Goal: Find specific page/section: Find specific page/section

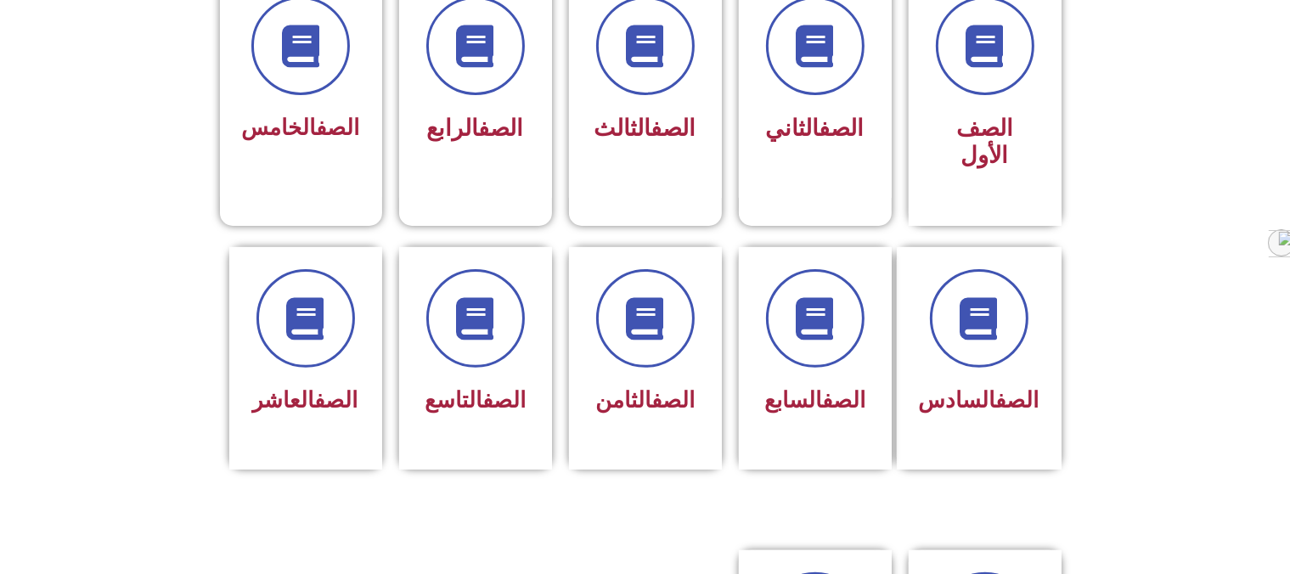
scroll to position [1004, 0]
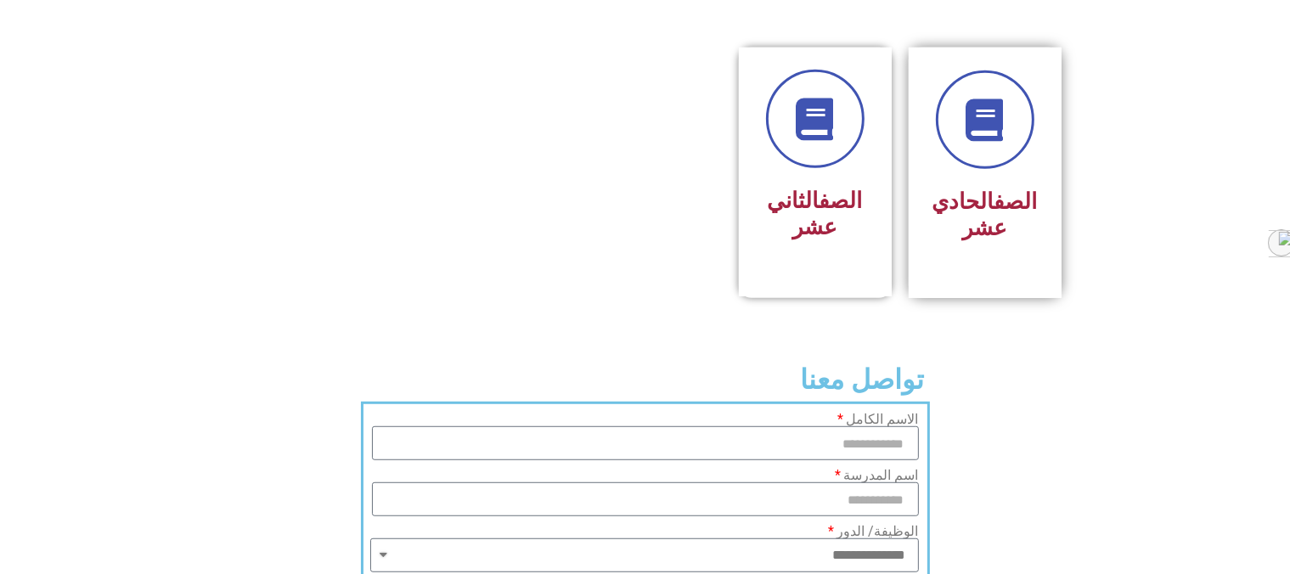
click at [972, 188] on h3 "الصف الحادي عشر" at bounding box center [984, 214] width 107 height 53
click at [993, 97] on icon at bounding box center [984, 120] width 47 height 47
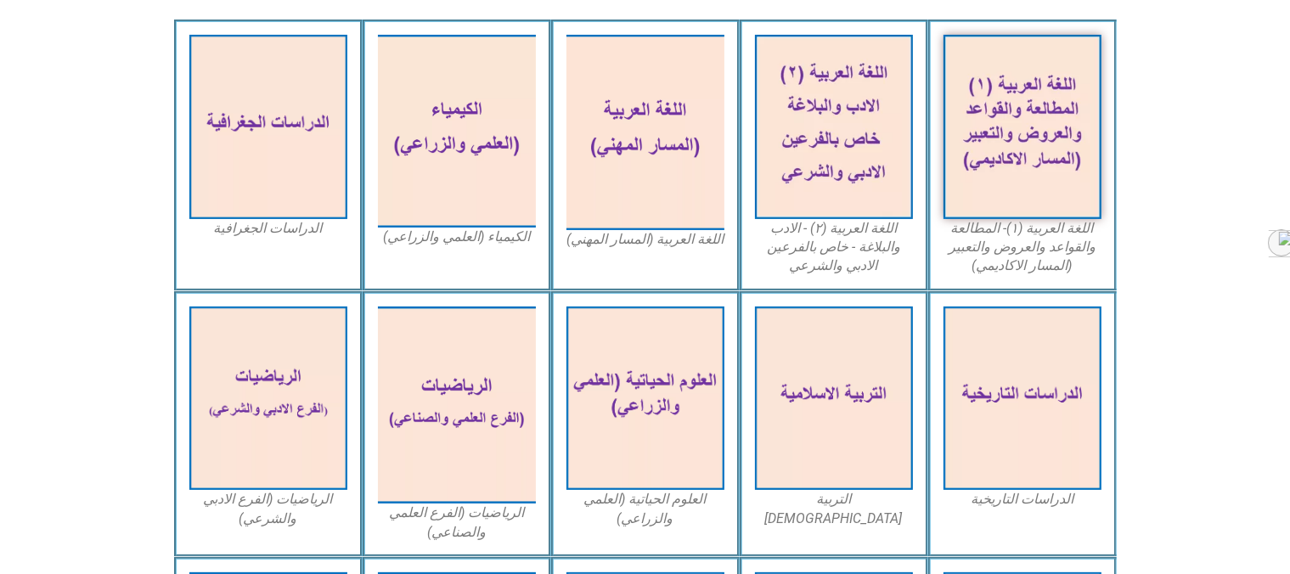
scroll to position [1004, 0]
